Goal: Task Accomplishment & Management: Use online tool/utility

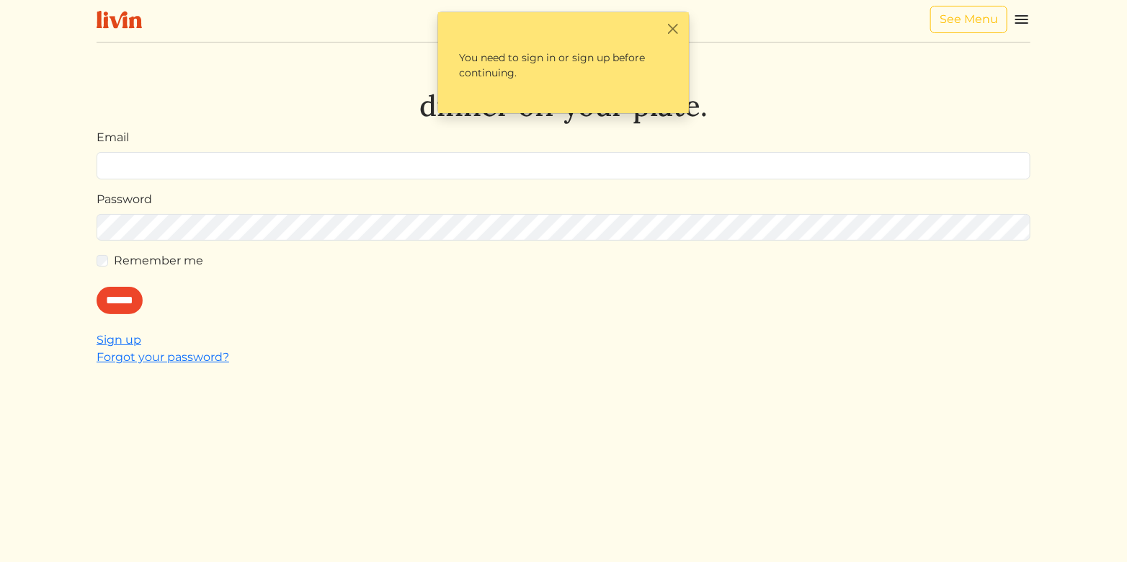
type input "**********"
click at [107, 265] on div "Remember me" at bounding box center [564, 260] width 934 height 17
click at [109, 293] on input "******" at bounding box center [120, 300] width 46 height 27
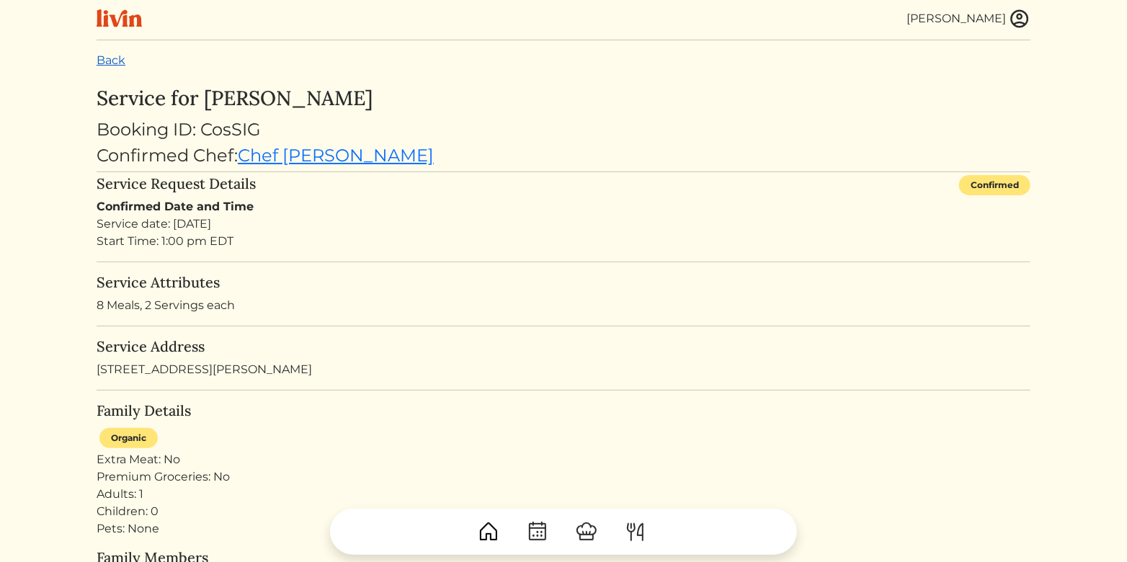
click at [110, 59] on link "Back" at bounding box center [111, 60] width 29 height 14
